Goal: Task Accomplishment & Management: Manage account settings

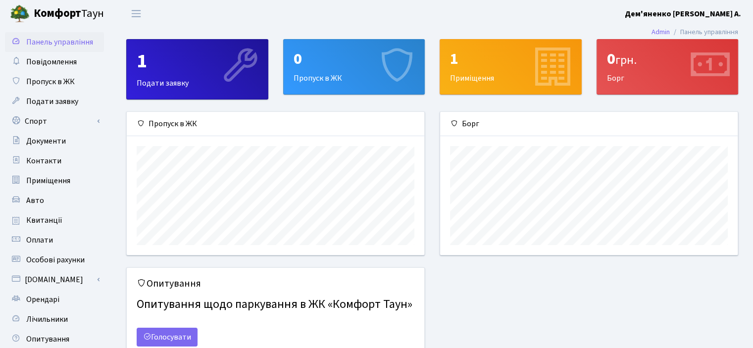
scroll to position [143, 297]
click at [699, 10] on b "Дем'яненко [PERSON_NAME] А." at bounding box center [683, 13] width 116 height 11
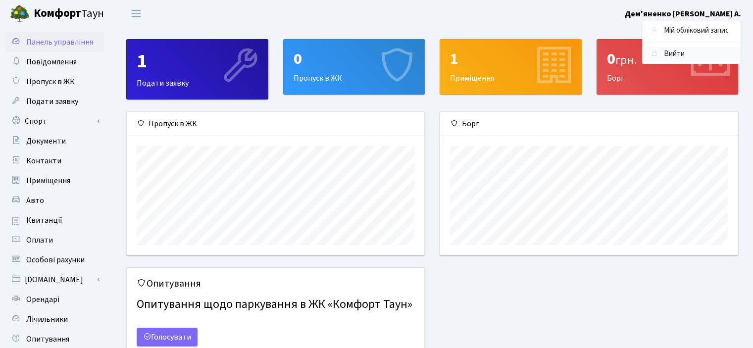
click at [671, 55] on link "Вийти" at bounding box center [691, 54] width 98 height 15
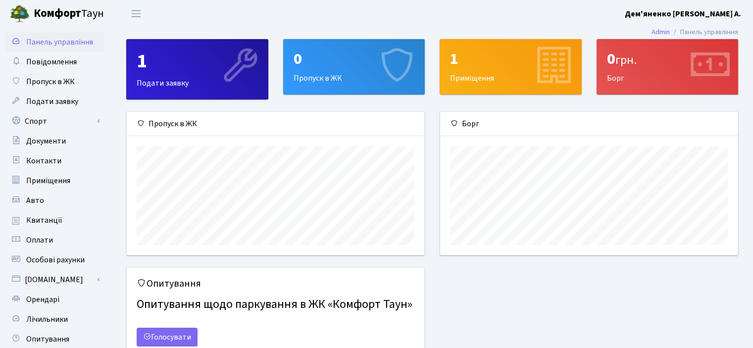
click at [59, 12] on b "Комфорт" at bounding box center [58, 13] width 48 height 16
click at [725, 14] on b "Дем'яненко [PERSON_NAME] А." at bounding box center [683, 13] width 116 height 11
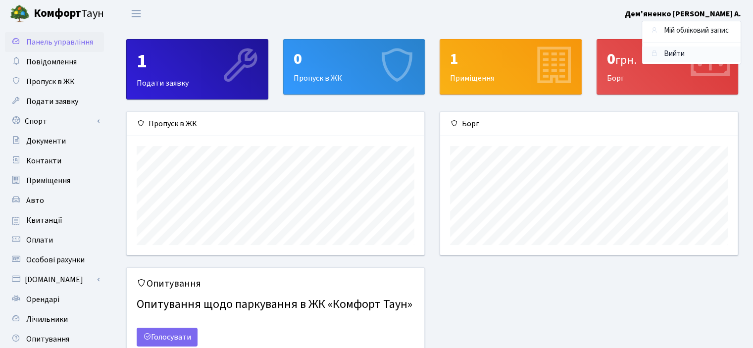
click at [668, 52] on link "Вийти" at bounding box center [691, 54] width 98 height 15
